Goal: Information Seeking & Learning: Find specific fact

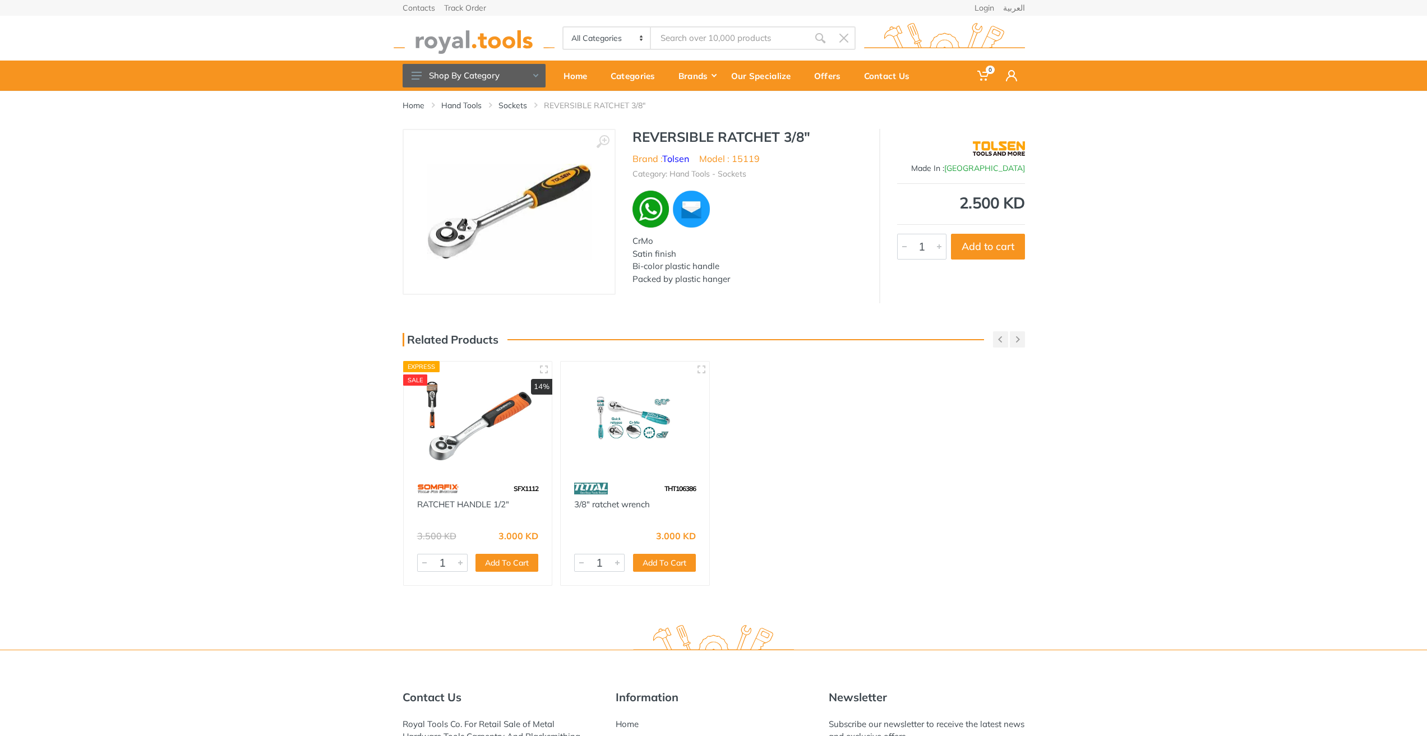
click at [718, 35] on input "Site search" at bounding box center [729, 38] width 157 height 24
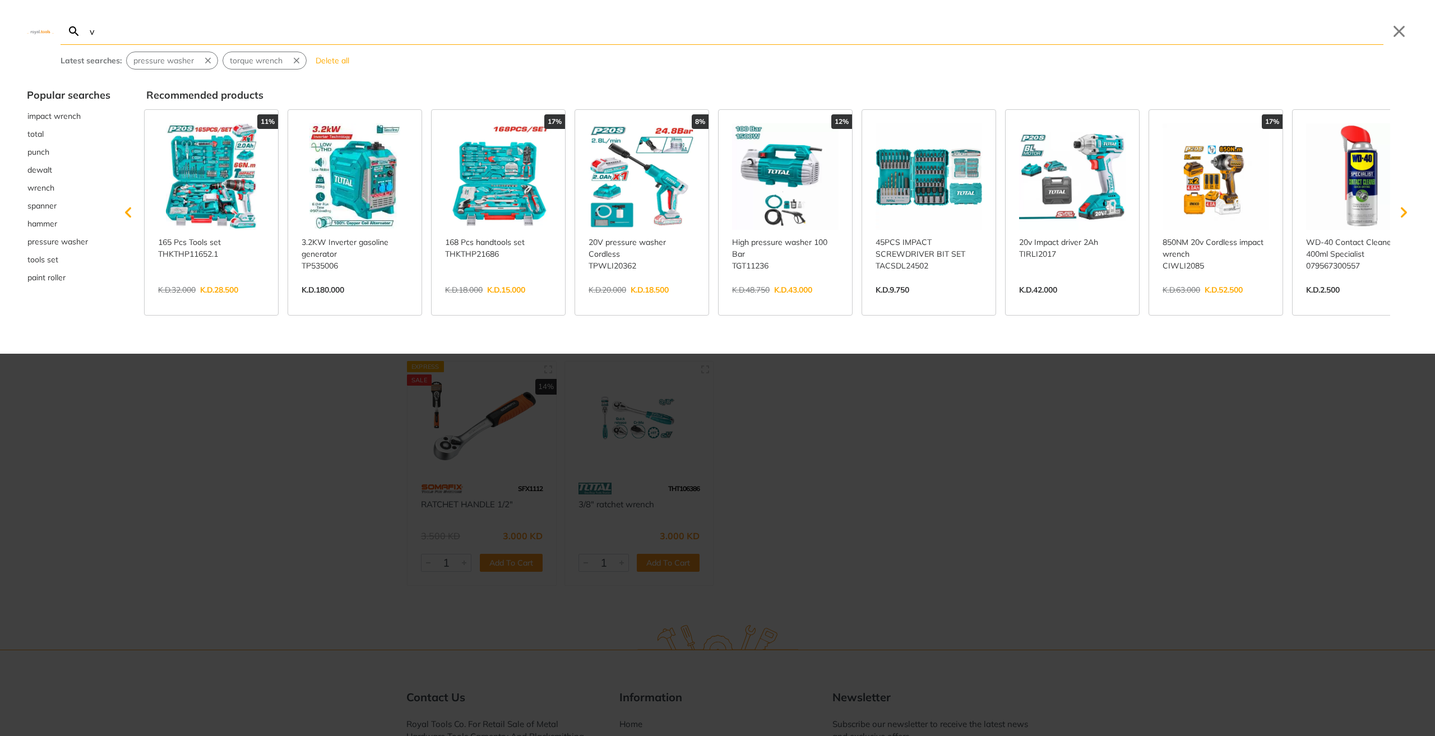
type input "v"
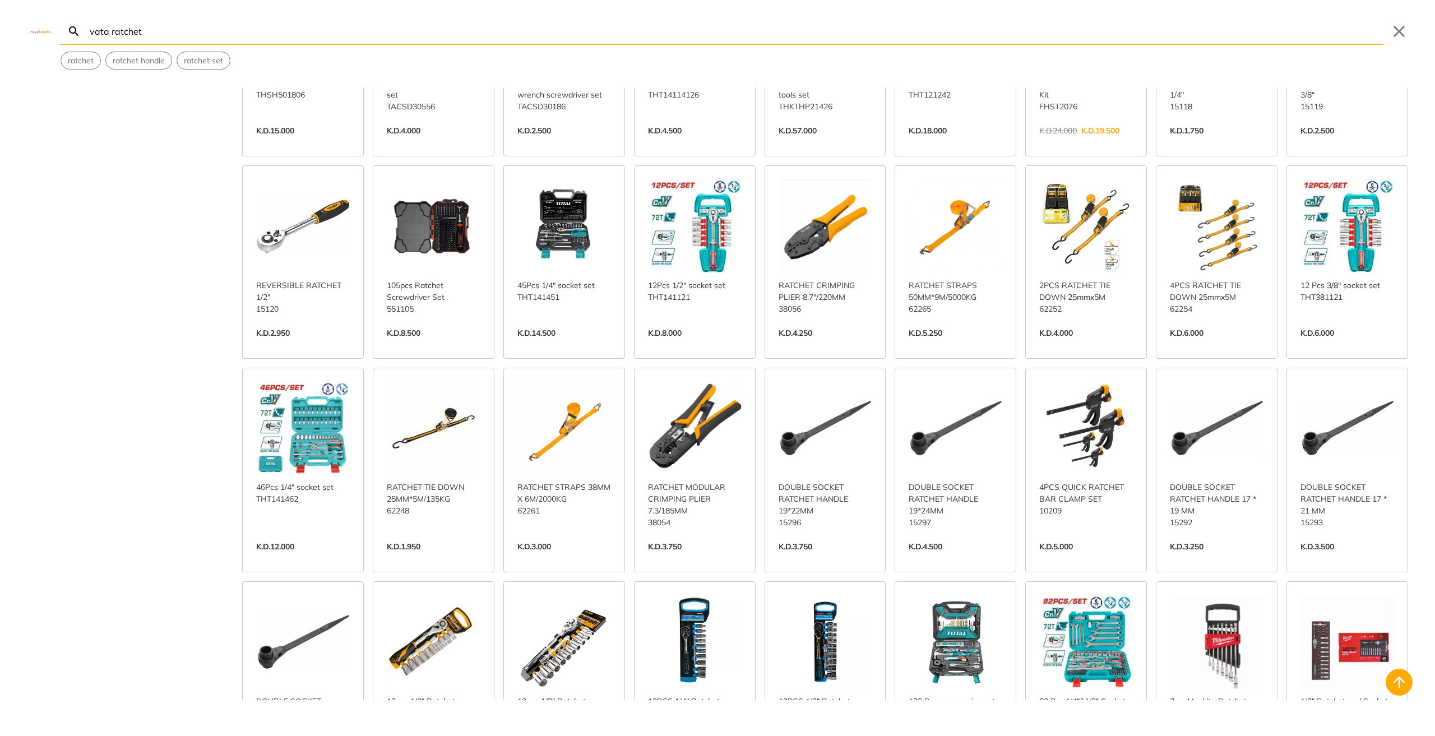
scroll to position [897, 0]
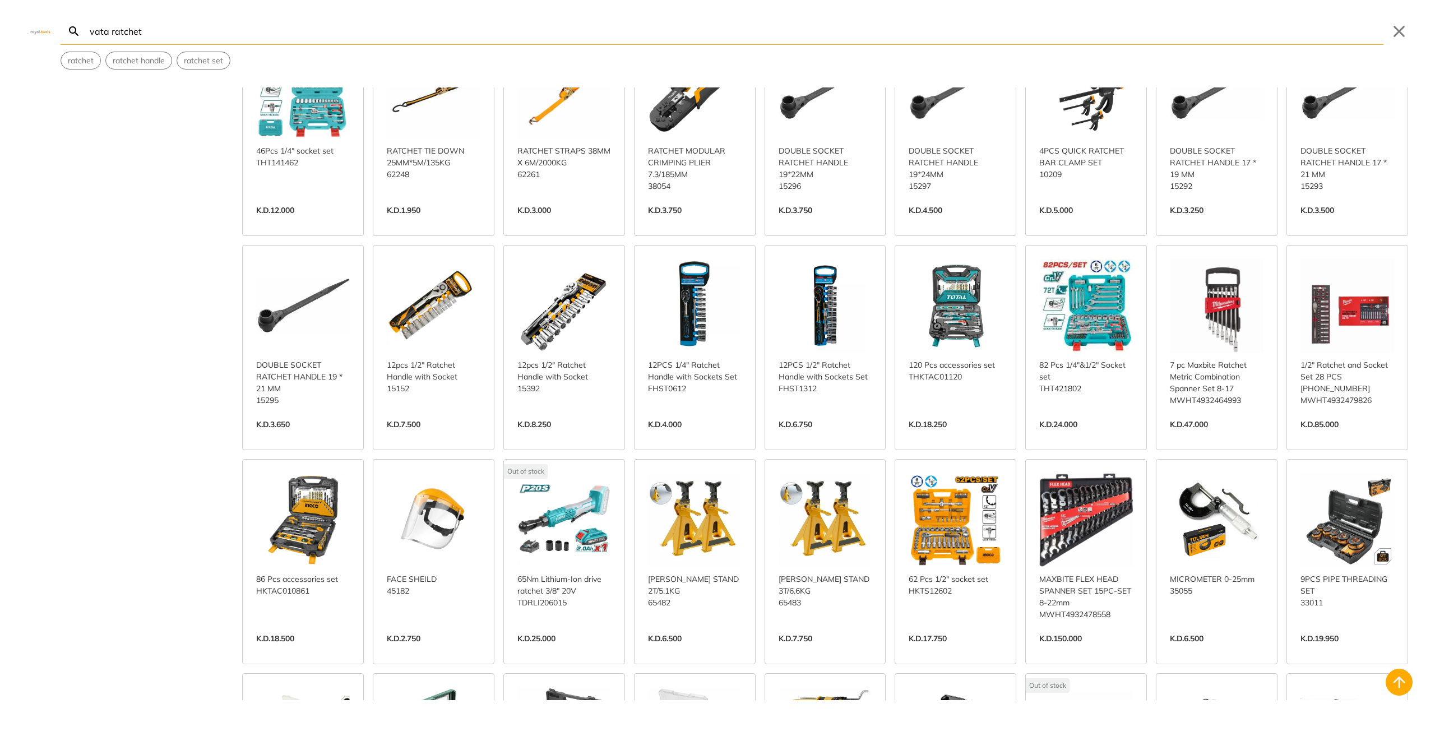
type input "vata ratchet"
